Goal: Use online tool/utility: Utilize a website feature to perform a specific function

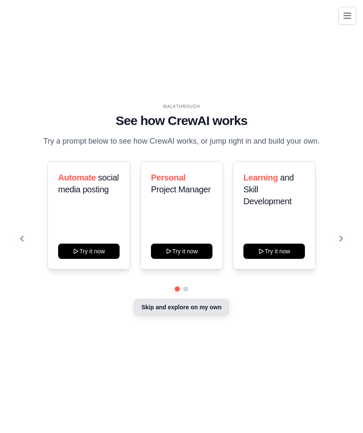
click at [165, 311] on button "Skip and explore on my own" at bounding box center [181, 307] width 95 height 16
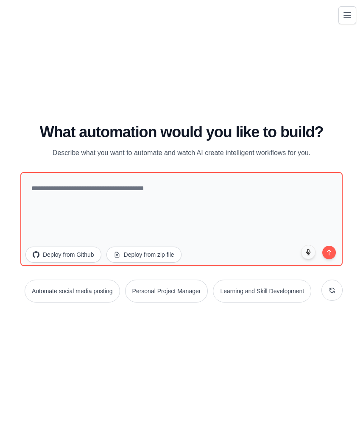
click at [349, 16] on icon "Toggle navigation" at bounding box center [347, 15] width 7 height 5
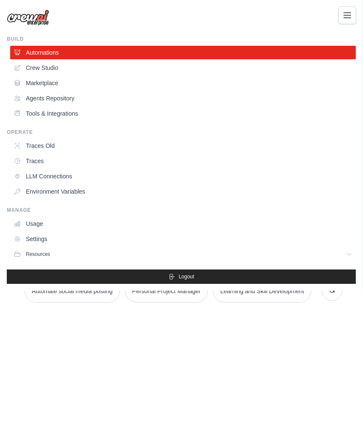
click at [349, 16] on icon "Toggle navigation" at bounding box center [347, 15] width 7 height 5
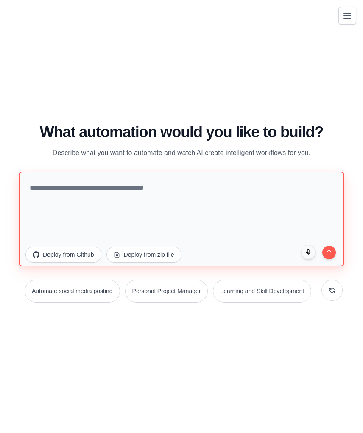
click at [107, 194] on textarea at bounding box center [182, 219] width 326 height 95
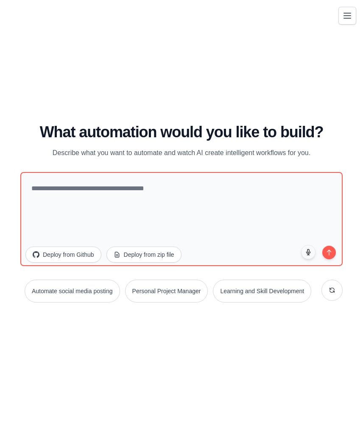
click at [221, 9] on div "WALKTHROUGH See how [PERSON_NAME] works Try a prompt below to see how [PERSON_N…" at bounding box center [181, 216] width 343 height 416
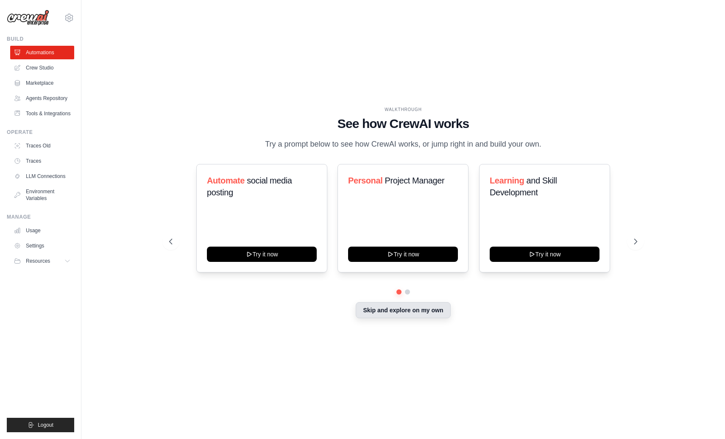
click at [419, 306] on button "Skip and explore on my own" at bounding box center [403, 310] width 95 height 16
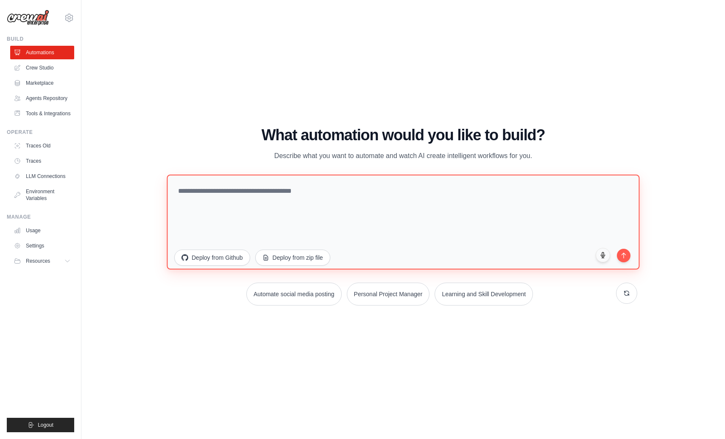
click at [315, 212] on textarea at bounding box center [403, 222] width 473 height 95
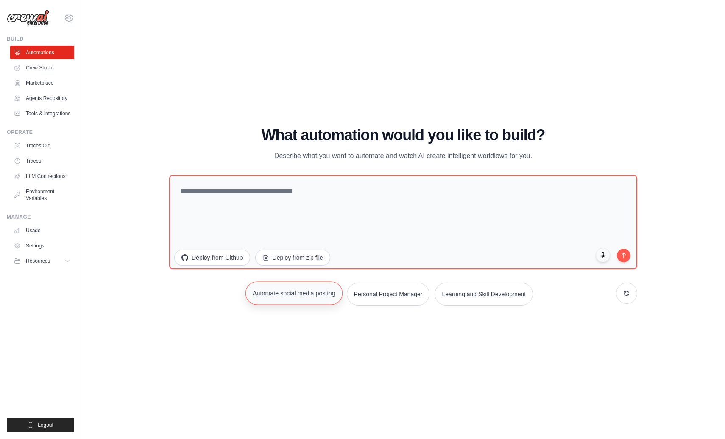
click at [298, 289] on button "Automate social media posting" at bounding box center [294, 293] width 97 height 23
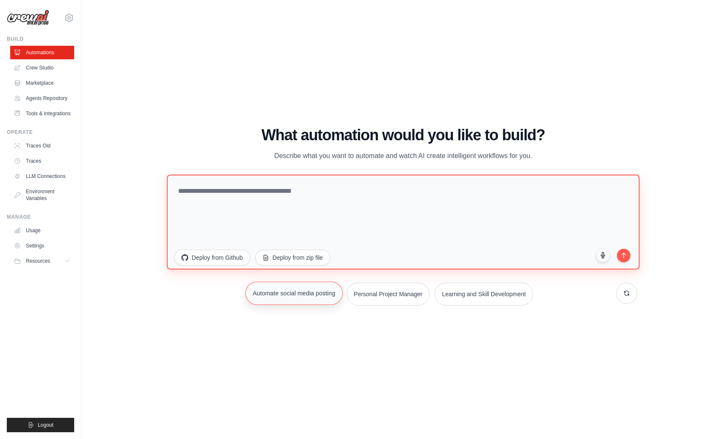
type textarea "**********"
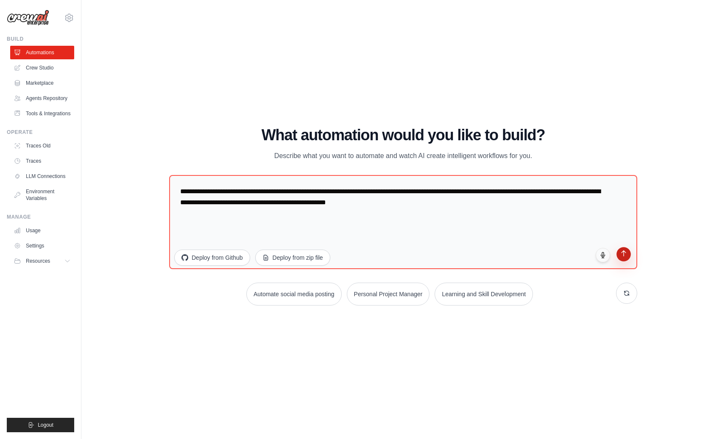
click at [624, 259] on button "submit" at bounding box center [624, 254] width 14 height 14
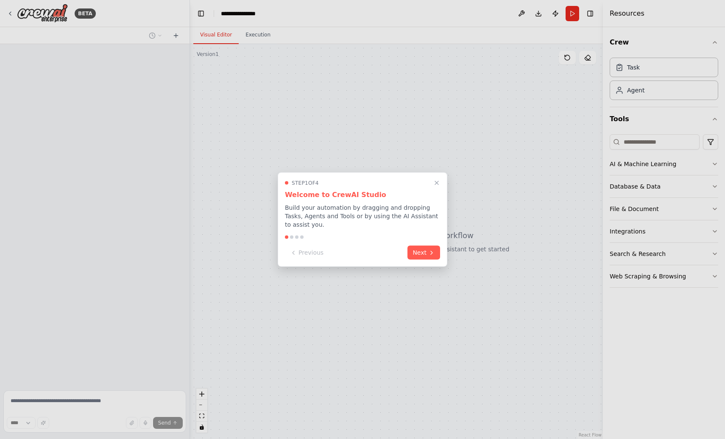
click at [433, 240] on div "Step 1 of 4 Welcome to CrewAI Studio Build your automation by dragging and drop…" at bounding box center [363, 220] width 170 height 95
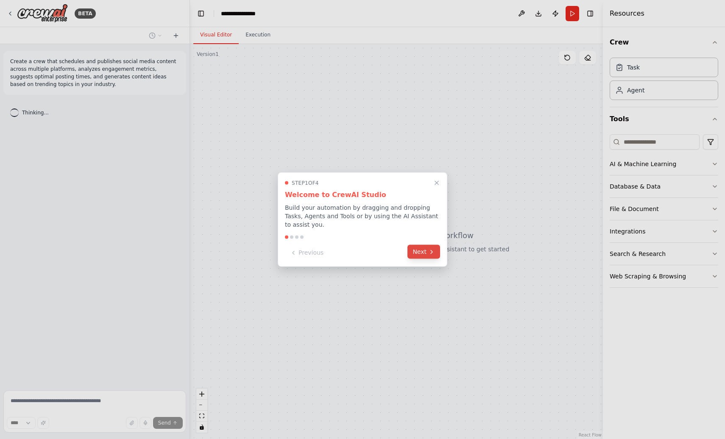
click at [425, 251] on button "Next" at bounding box center [424, 252] width 33 height 14
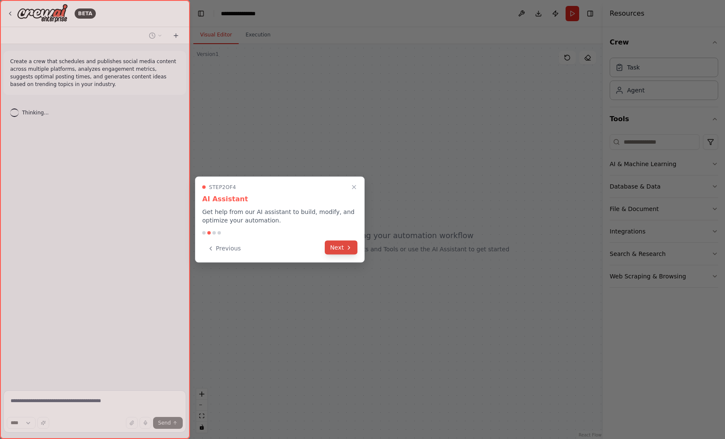
click at [343, 248] on button "Next" at bounding box center [341, 248] width 33 height 14
click at [343, 248] on div at bounding box center [362, 219] width 725 height 439
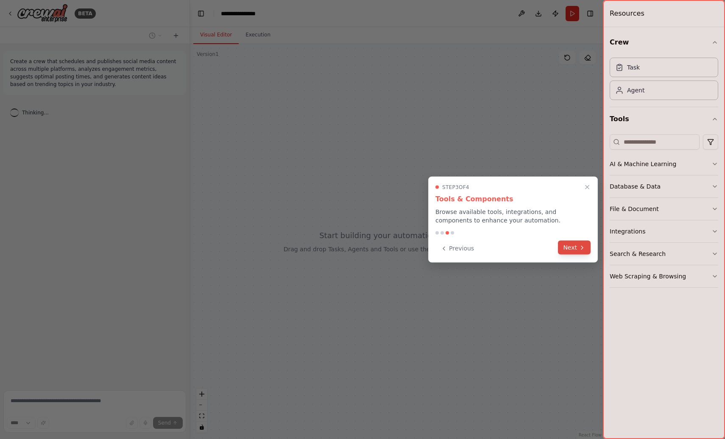
click at [577, 250] on button "Next" at bounding box center [574, 248] width 33 height 14
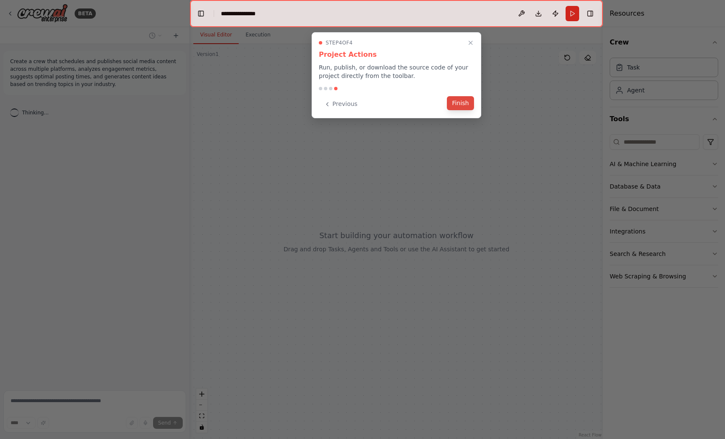
click at [465, 106] on button "Finish" at bounding box center [460, 103] width 27 height 14
